Goal: Information Seeking & Learning: Learn about a topic

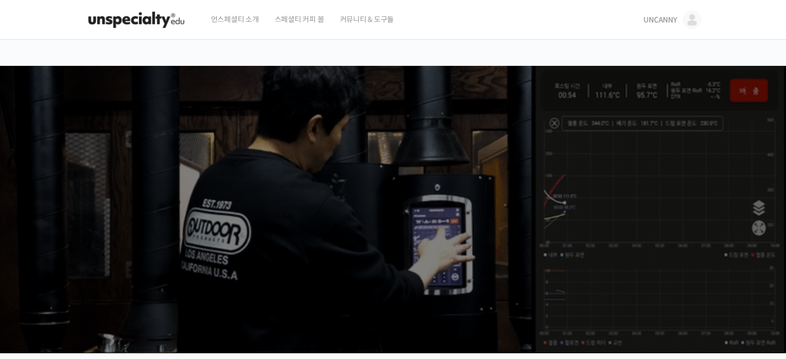
click at [688, 17] on img at bounding box center [692, 19] width 19 height 19
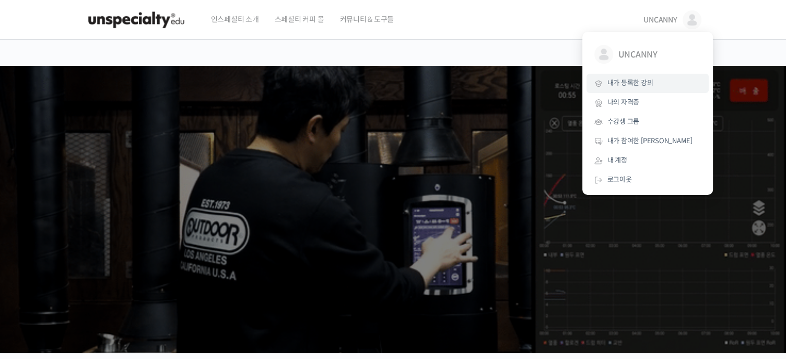
click at [633, 82] on span "내가 등록한 강의" at bounding box center [631, 82] width 46 height 9
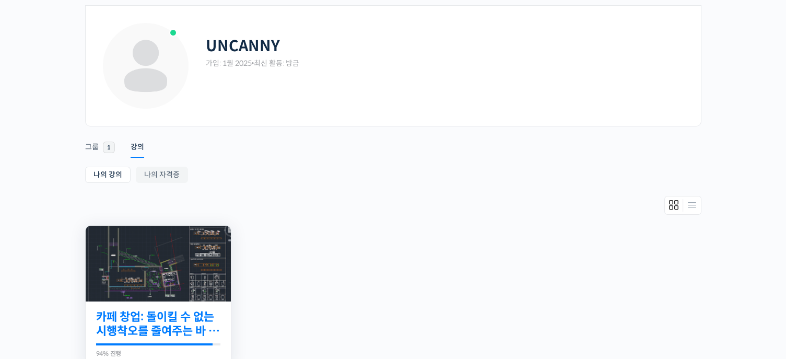
scroll to position [105, 0]
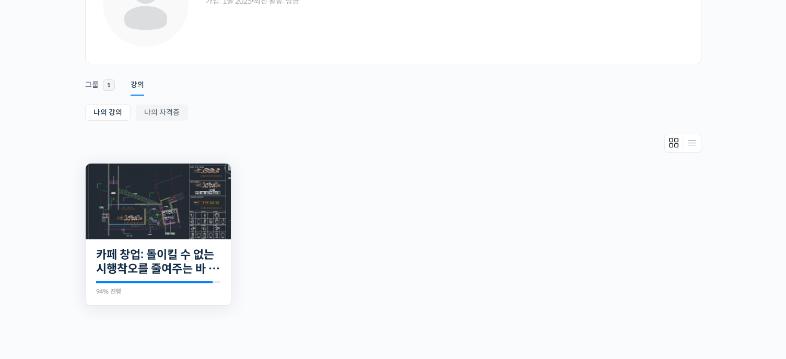
click at [180, 229] on img at bounding box center [158, 202] width 145 height 76
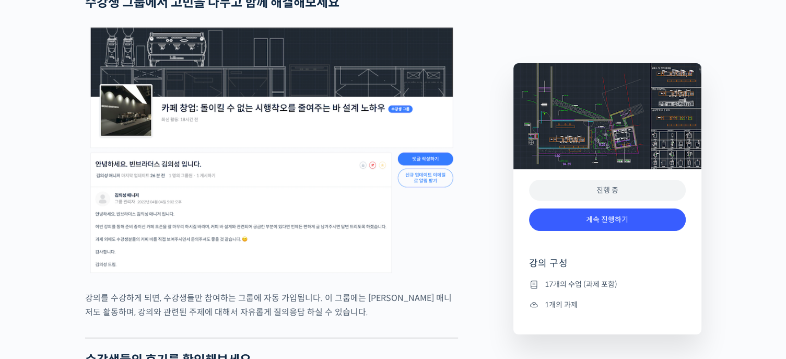
scroll to position [3187, 0]
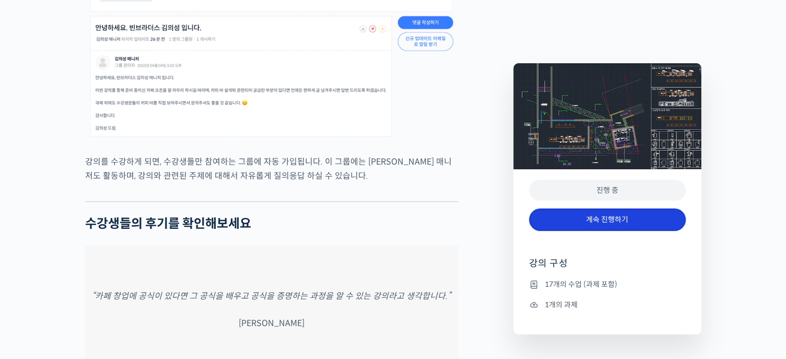
click at [615, 224] on link "계속 진행하기" at bounding box center [607, 219] width 157 height 22
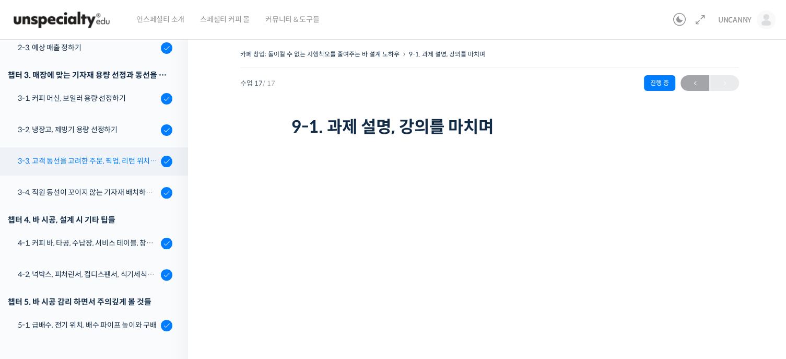
scroll to position [324, 0]
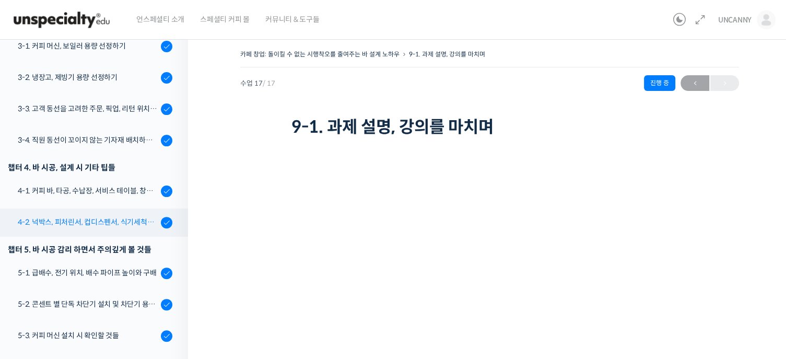
click at [119, 222] on div "4-2. 넉박스, 피처린서, 컵디스펜서, 식기세척기, 쇼케이스" at bounding box center [88, 221] width 140 height 11
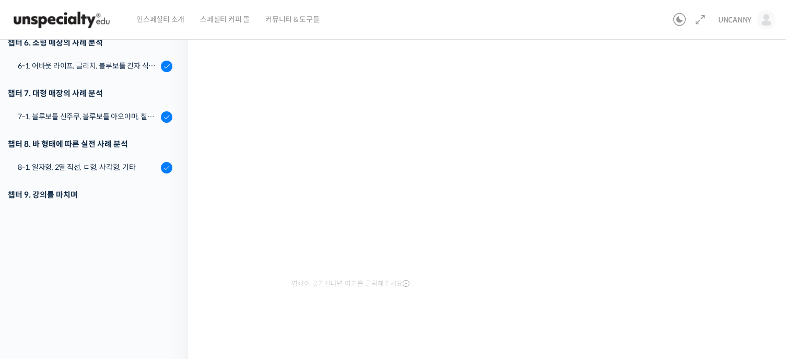
scroll to position [440, 0]
